Goal: Task Accomplishment & Management: Complete application form

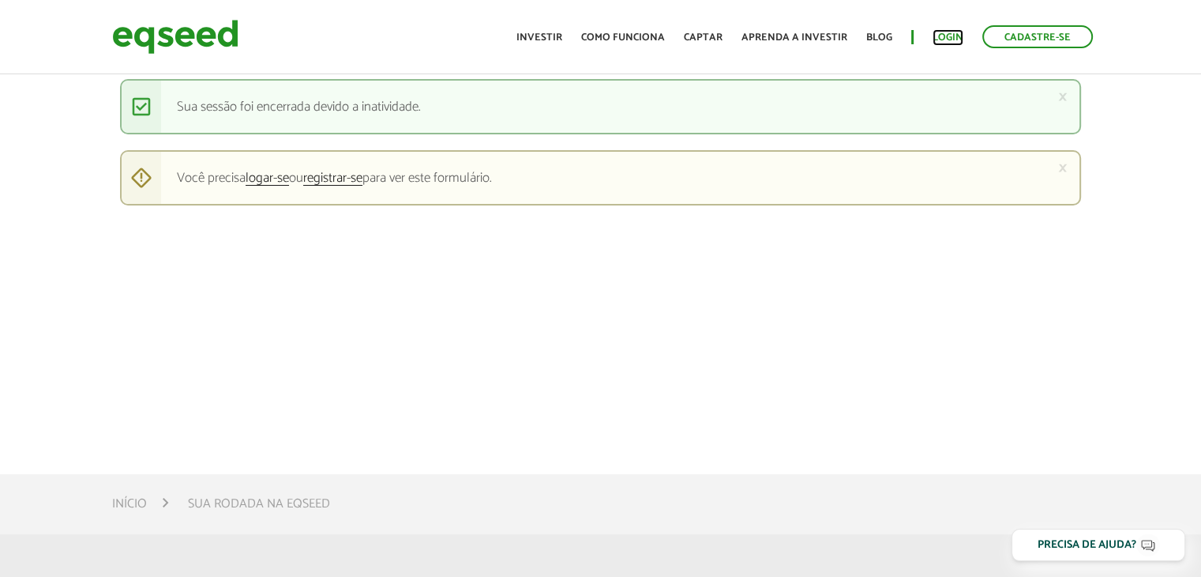
click at [949, 33] on link "Login" at bounding box center [948, 37] width 31 height 10
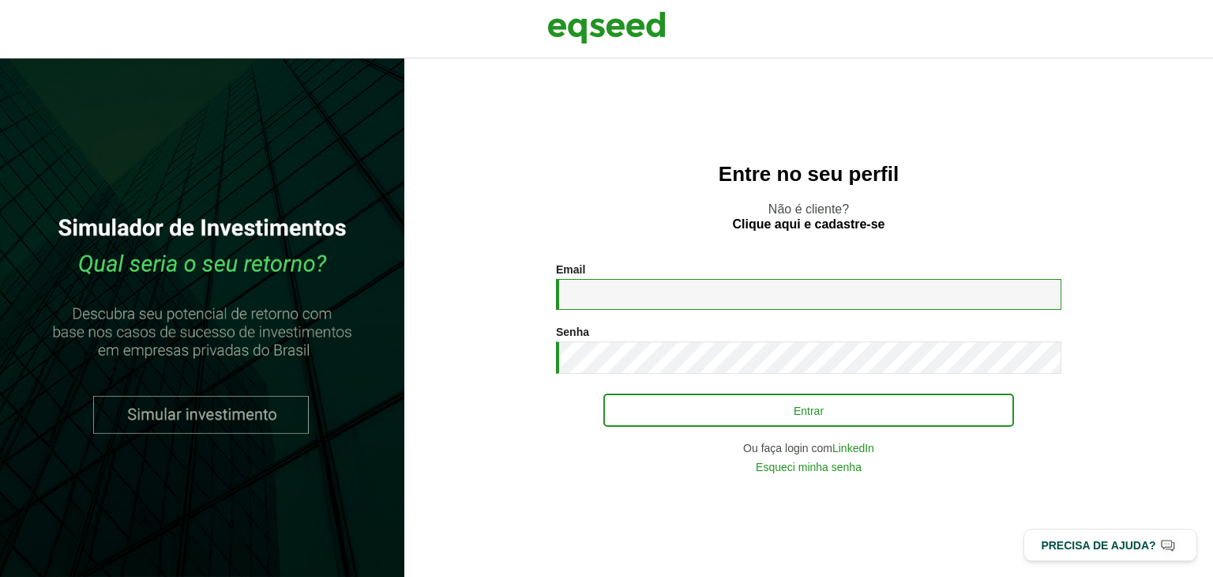
type input "**********"
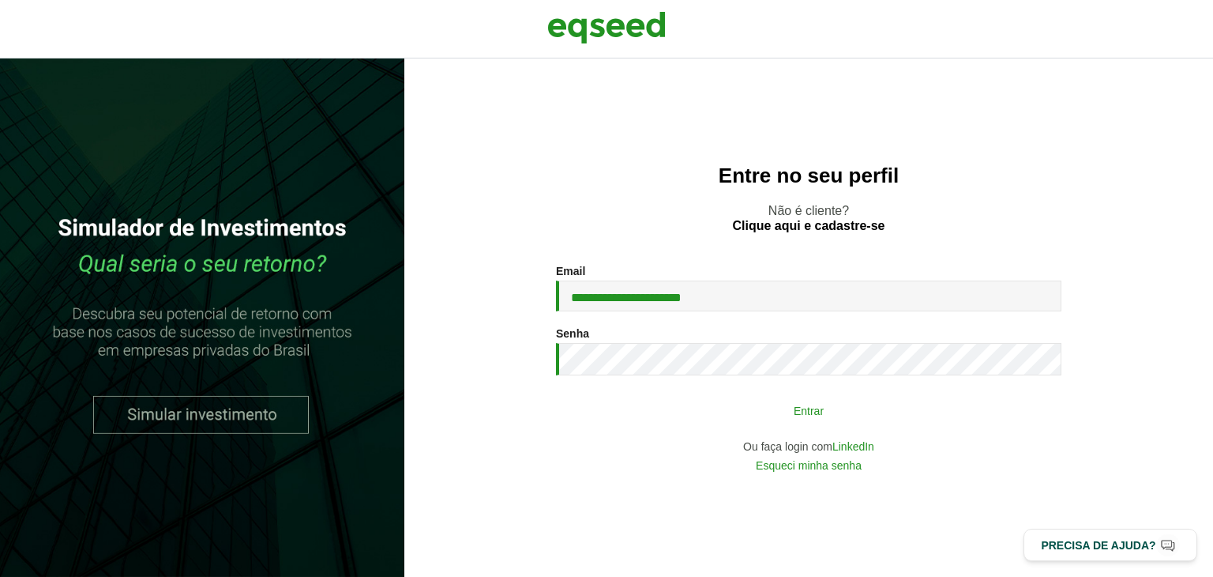
click at [824, 406] on button "Entrar" at bounding box center [808, 410] width 411 height 30
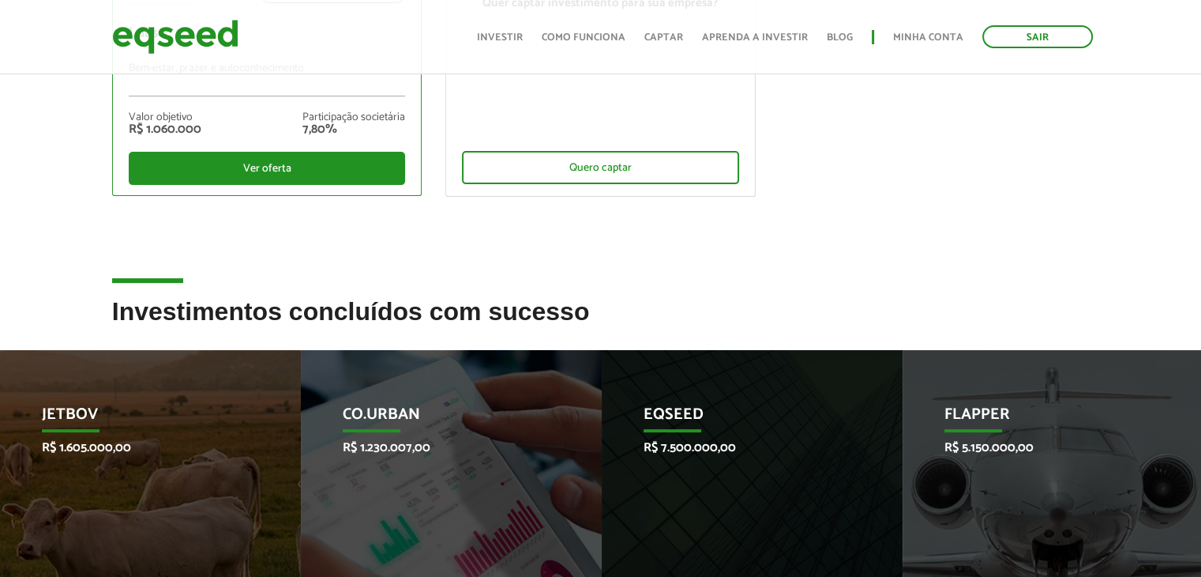
scroll to position [79, 0]
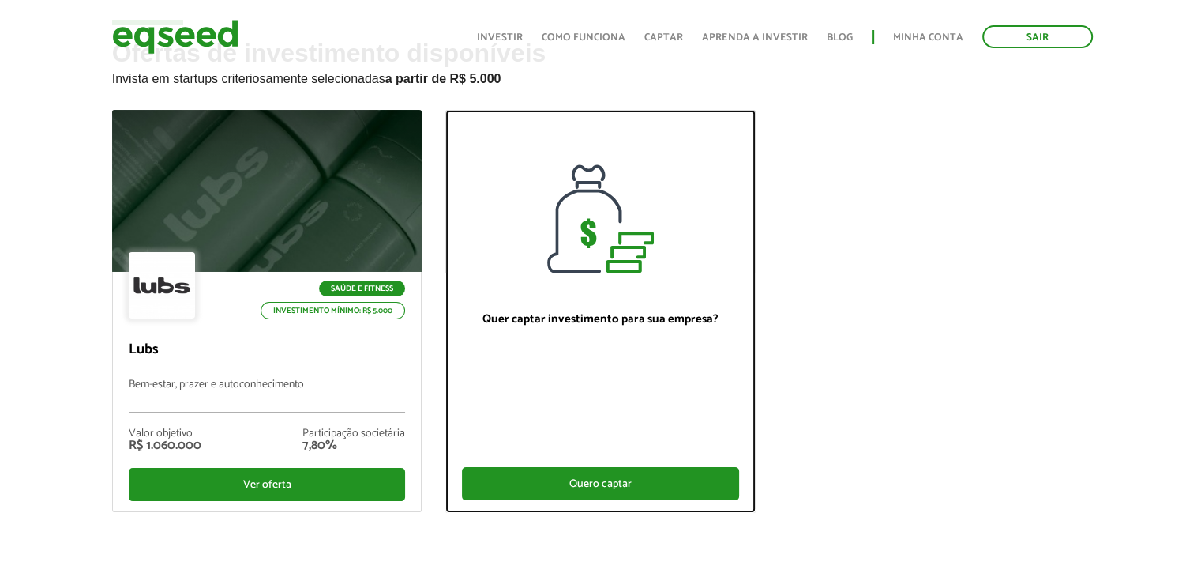
click at [556, 484] on div "Quero captar" at bounding box center [600, 483] width 277 height 33
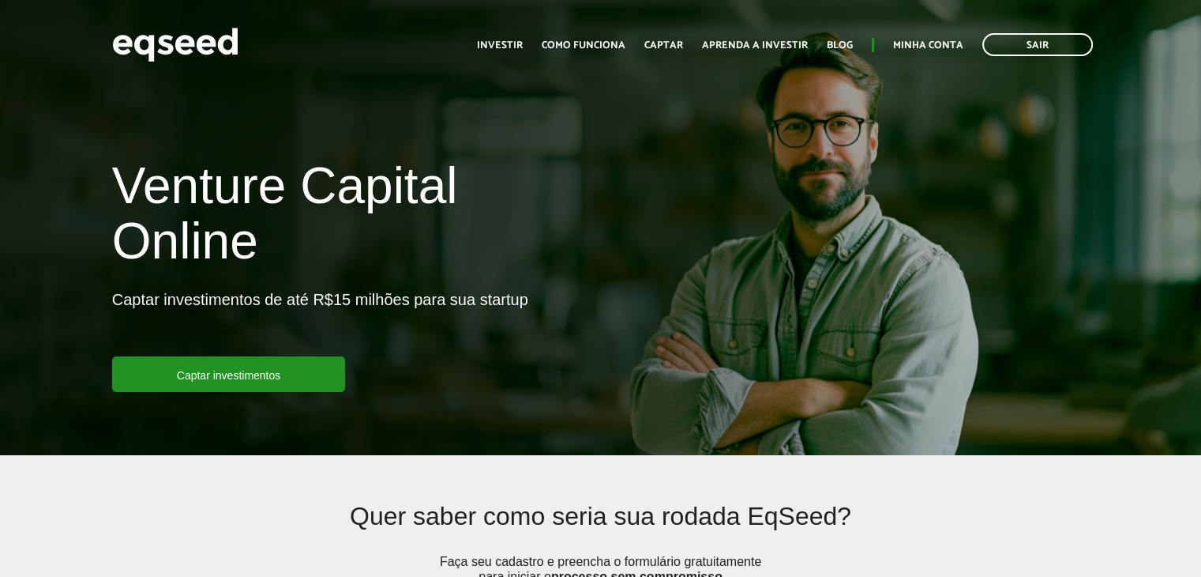
scroll to position [158, 0]
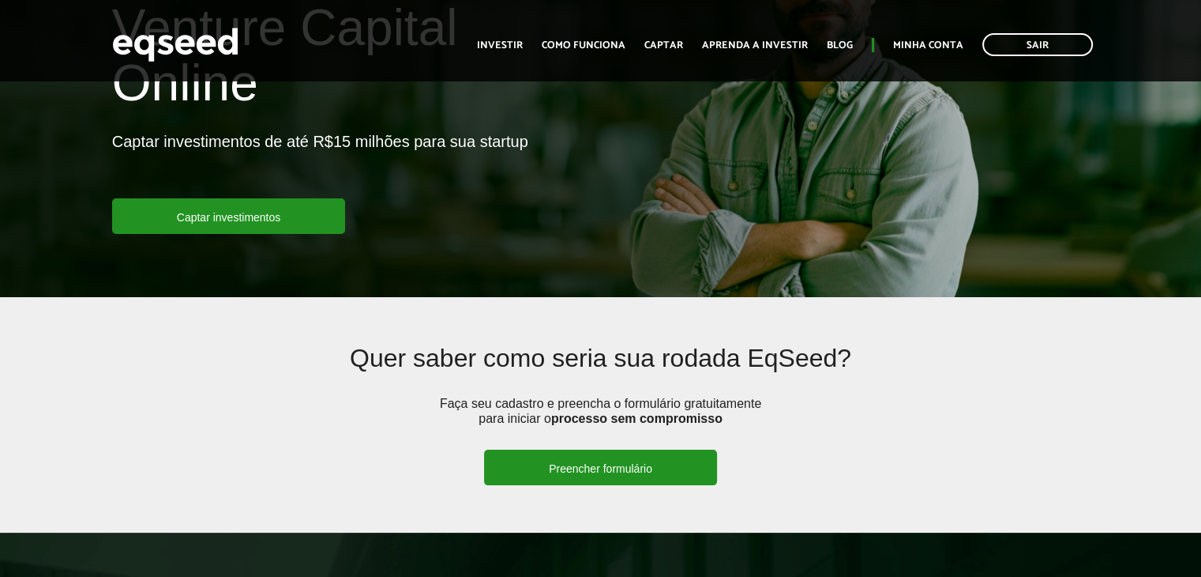
click at [540, 449] on link "Preencher formulário" at bounding box center [600, 467] width 233 height 36
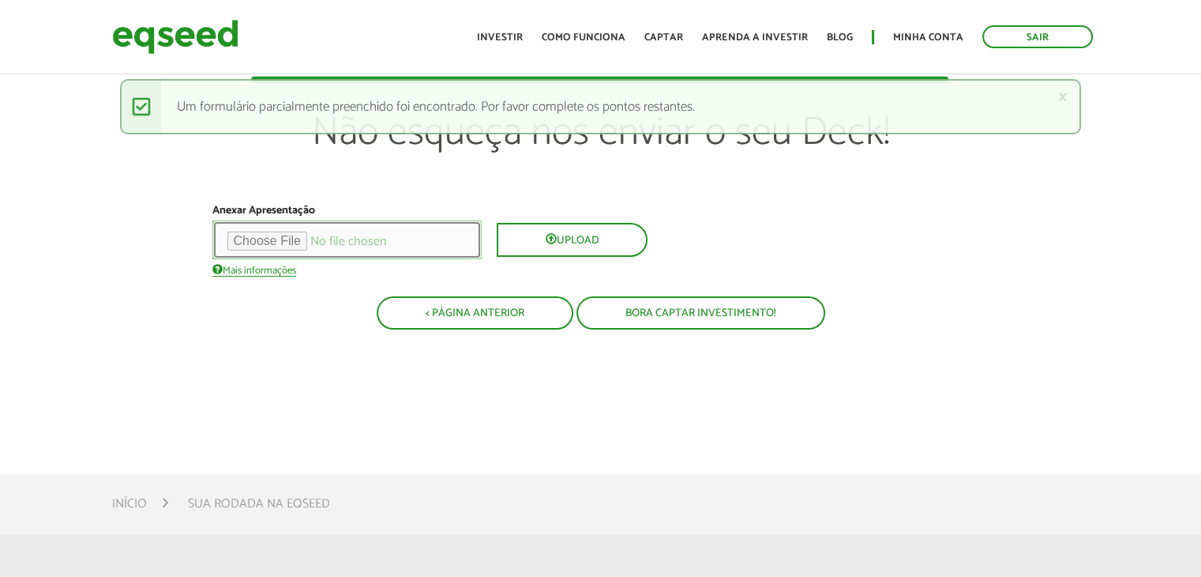
click at [303, 239] on input "file" at bounding box center [346, 239] width 269 height 39
click at [297, 235] on input "file" at bounding box center [346, 239] width 269 height 39
type input "**********"
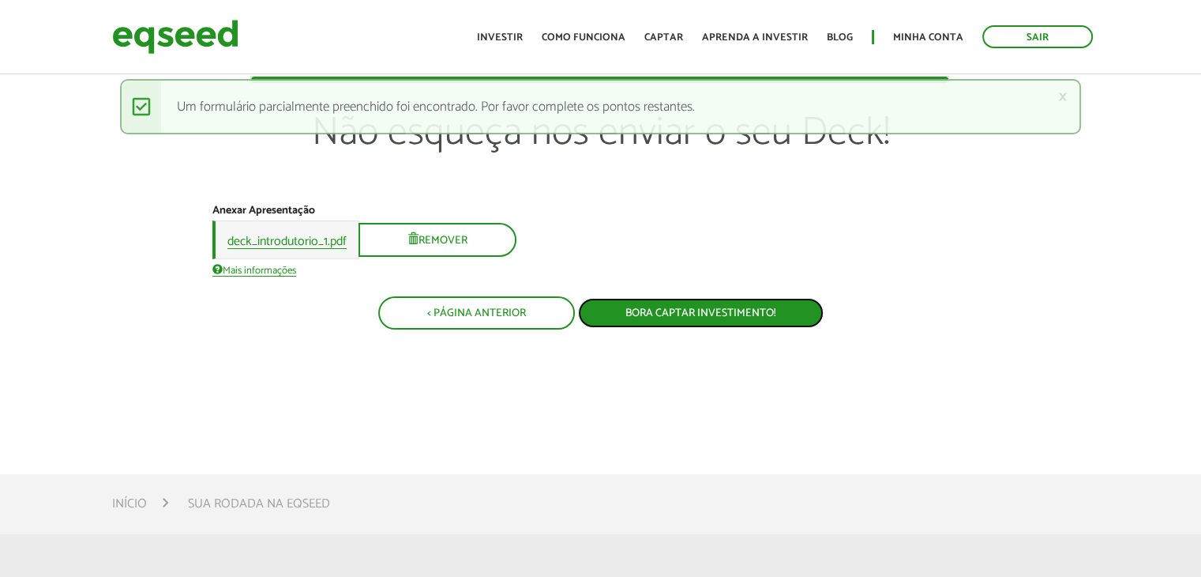
click at [641, 310] on button "Bora captar investimento!" at bounding box center [701, 313] width 246 height 30
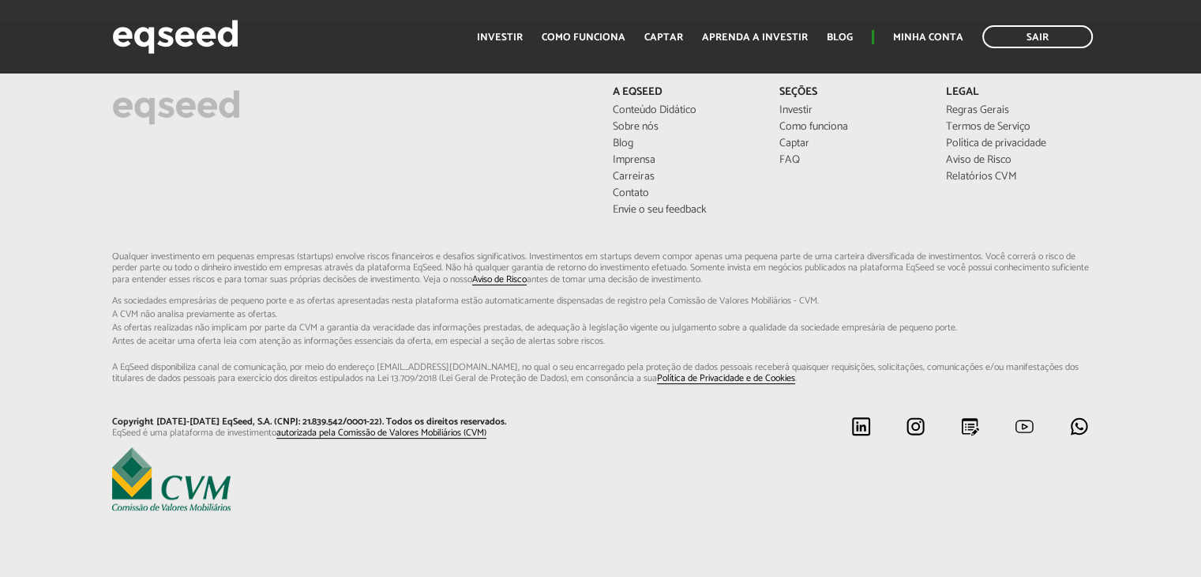
scroll to position [179, 0]
